Goal: Task Accomplishment & Management: Use online tool/utility

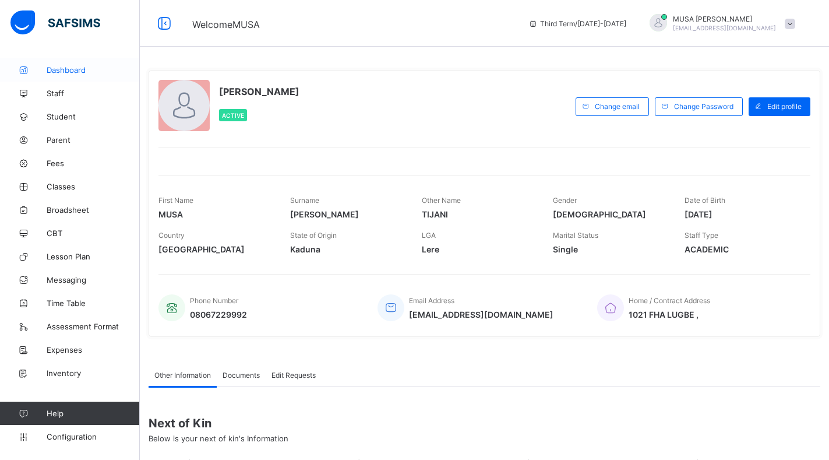
click at [54, 70] on span "Dashboard" at bounding box center [93, 69] width 93 height 9
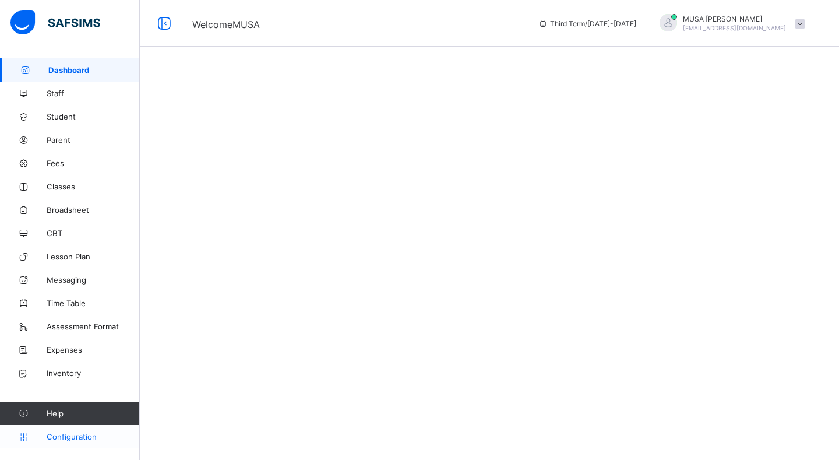
click at [89, 438] on span "Configuration" at bounding box center [93, 436] width 93 height 9
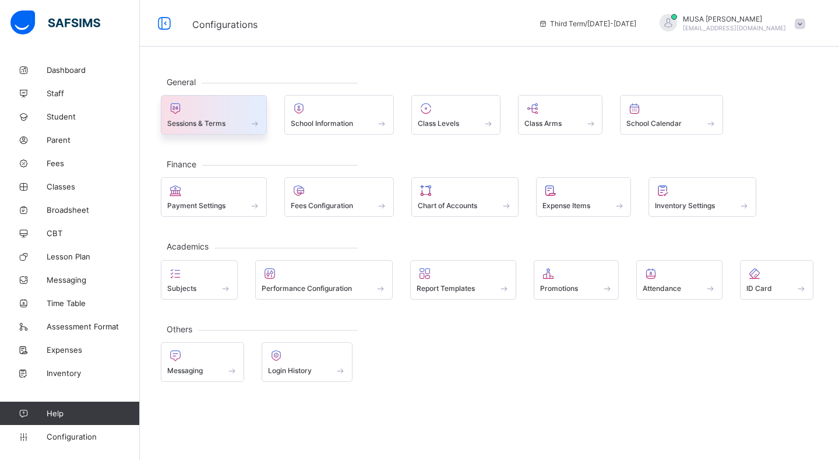
click at [201, 124] on span "Sessions & Terms" at bounding box center [196, 123] width 58 height 9
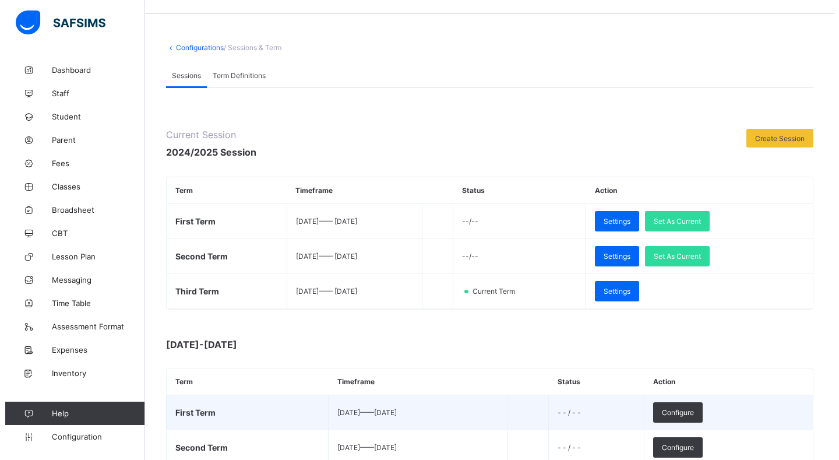
scroll to position [117, 0]
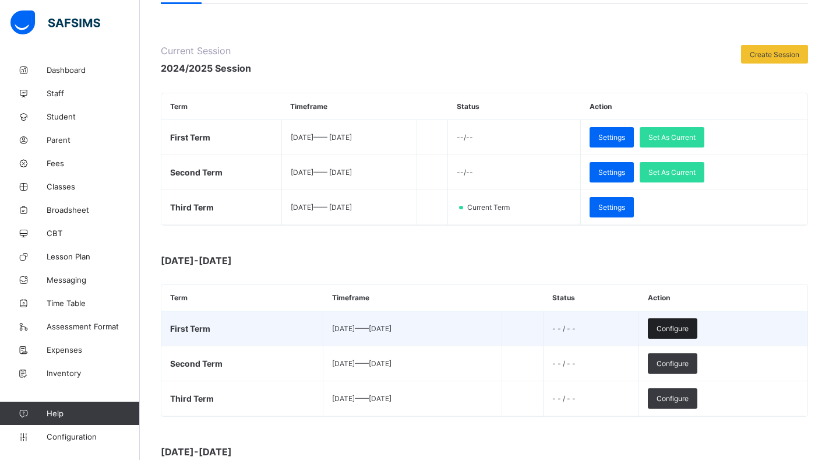
click at [689, 329] on span "Configure" at bounding box center [673, 328] width 32 height 9
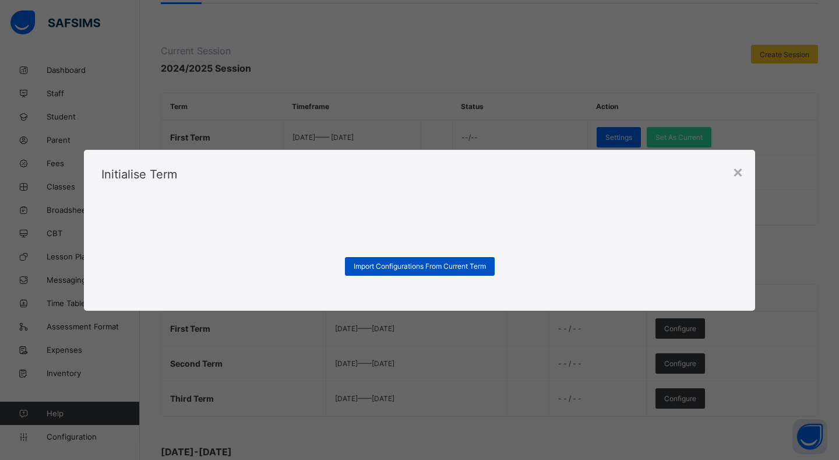
click at [421, 268] on span "Import Configurations From Current Term" at bounding box center [420, 266] width 132 height 9
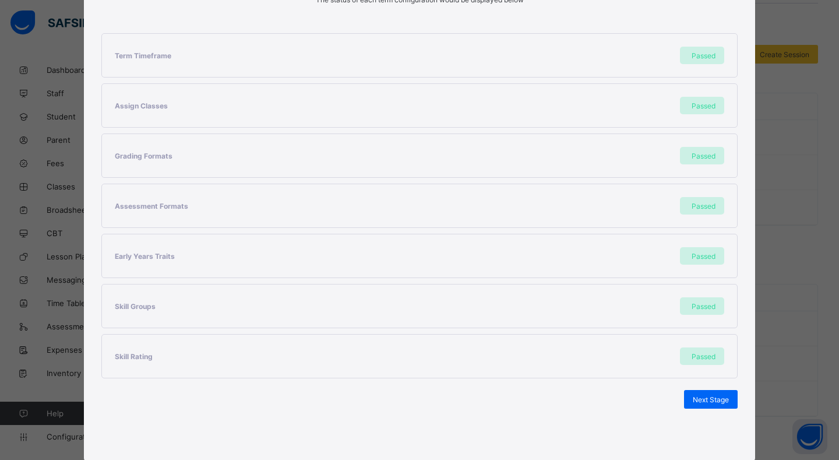
scroll to position [220, 0]
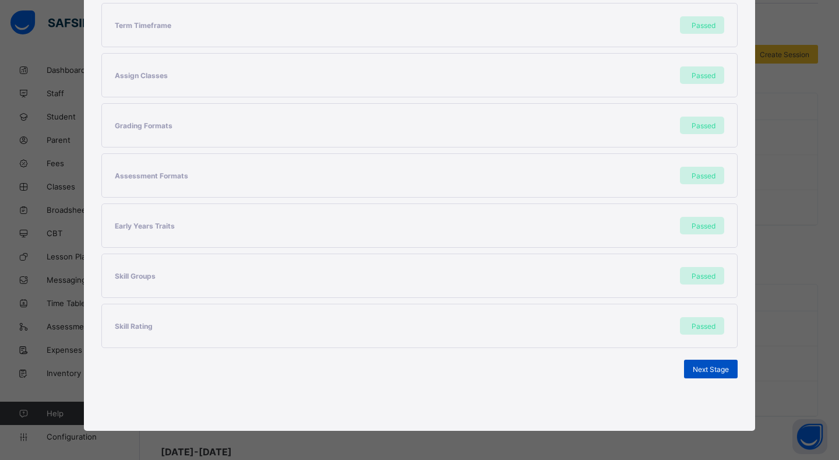
click at [702, 367] on span "Next Stage" at bounding box center [711, 369] width 36 height 9
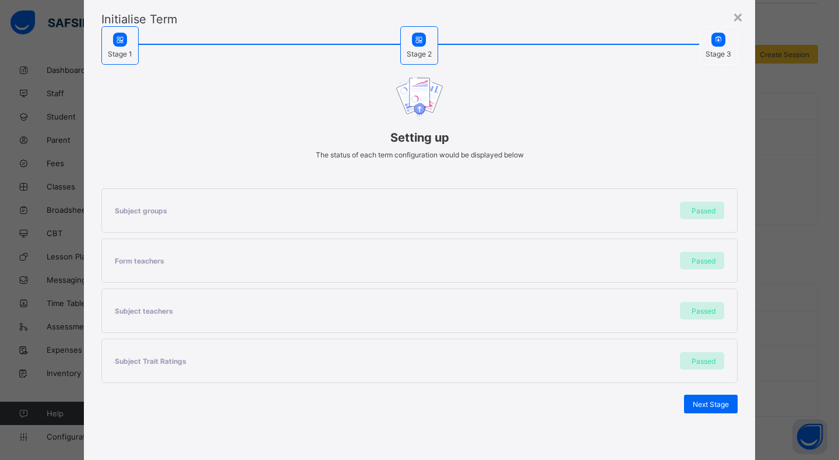
scroll to position [69, 0]
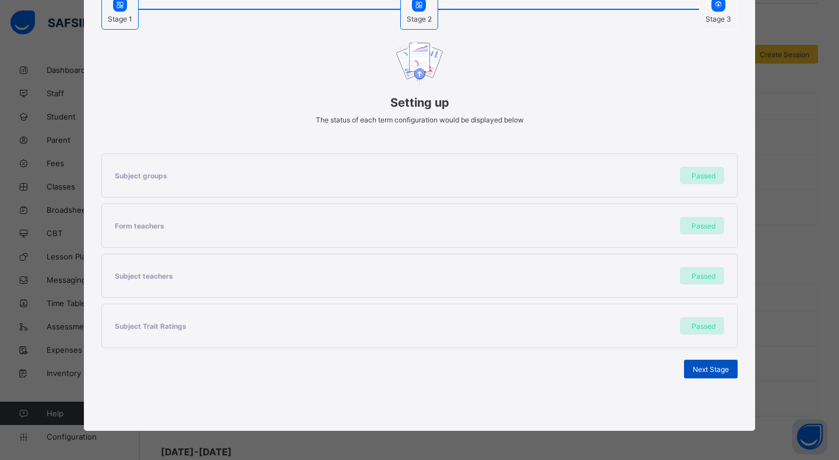
click at [701, 371] on span "Next Stage" at bounding box center [711, 369] width 36 height 9
click at [693, 365] on span "Set As Current Term" at bounding box center [696, 369] width 65 height 9
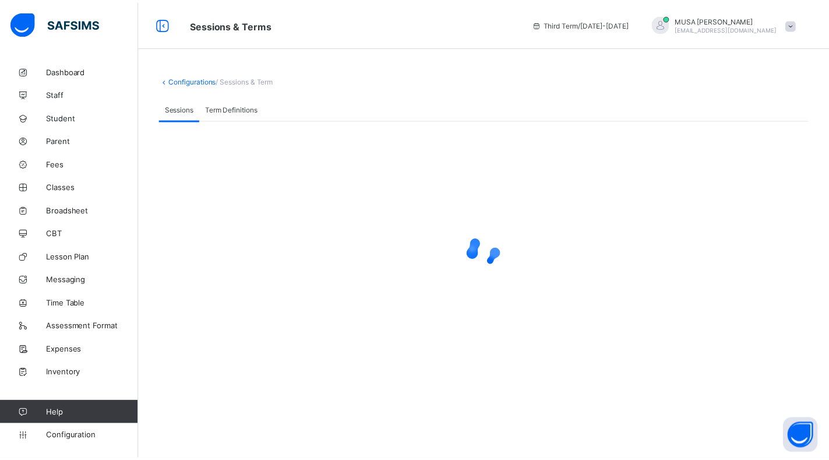
scroll to position [0, 0]
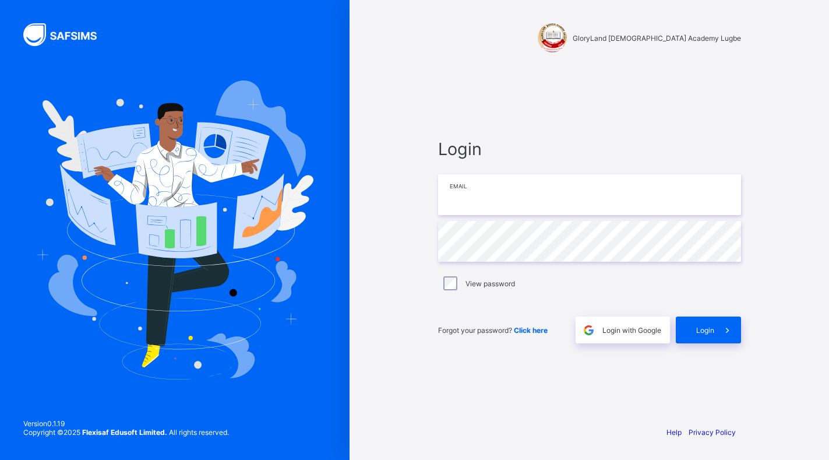
type input "**********"
